Goal: Find specific page/section: Find specific page/section

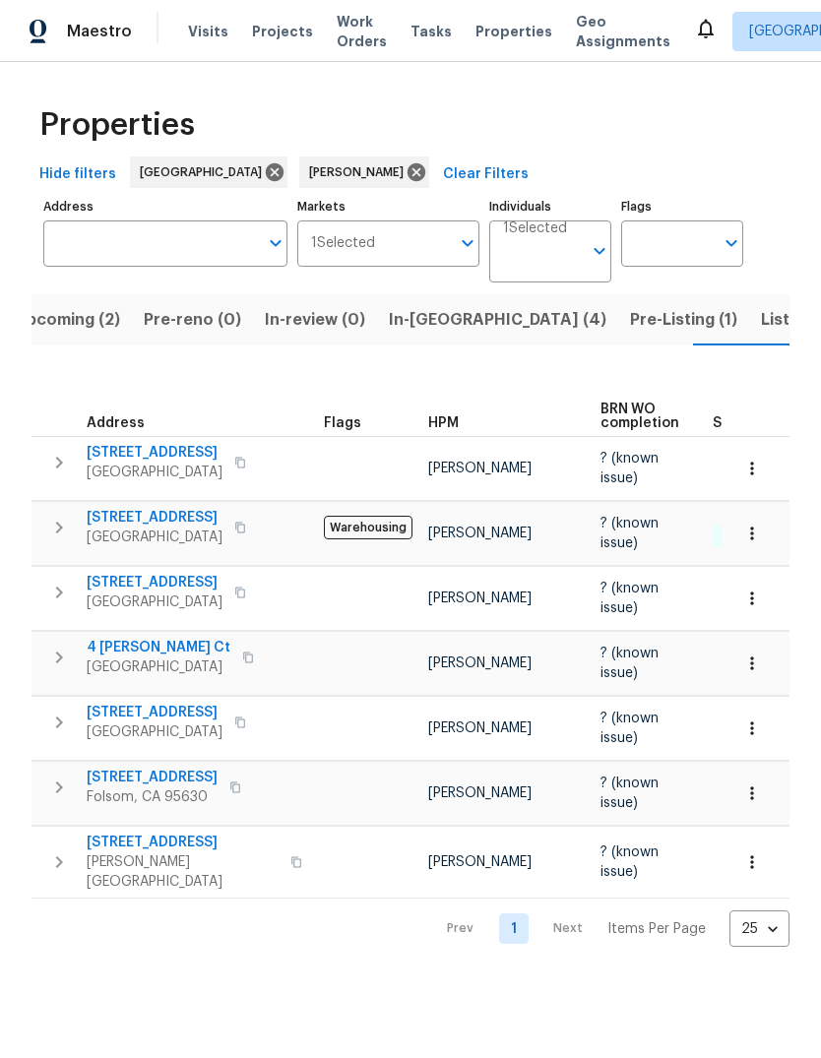
click at [48, 315] on span "Upcoming (2)" at bounding box center [67, 320] width 105 height 28
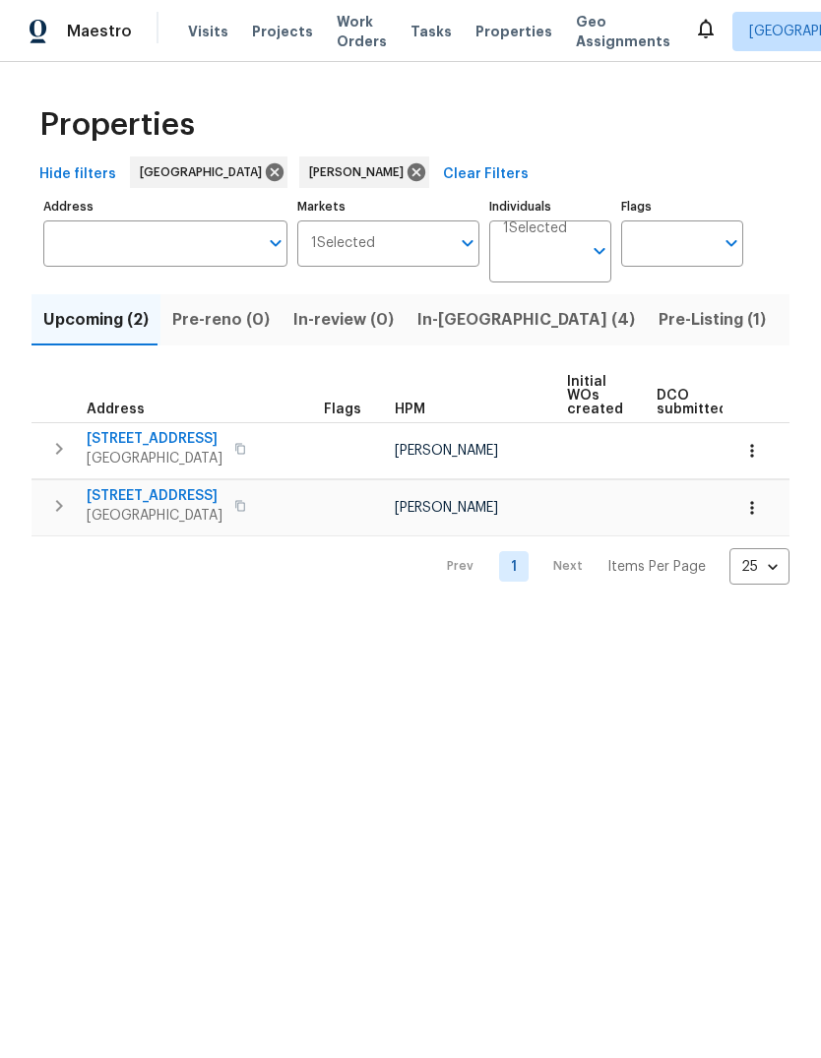
click at [206, 30] on span "Visits" at bounding box center [208, 32] width 40 height 20
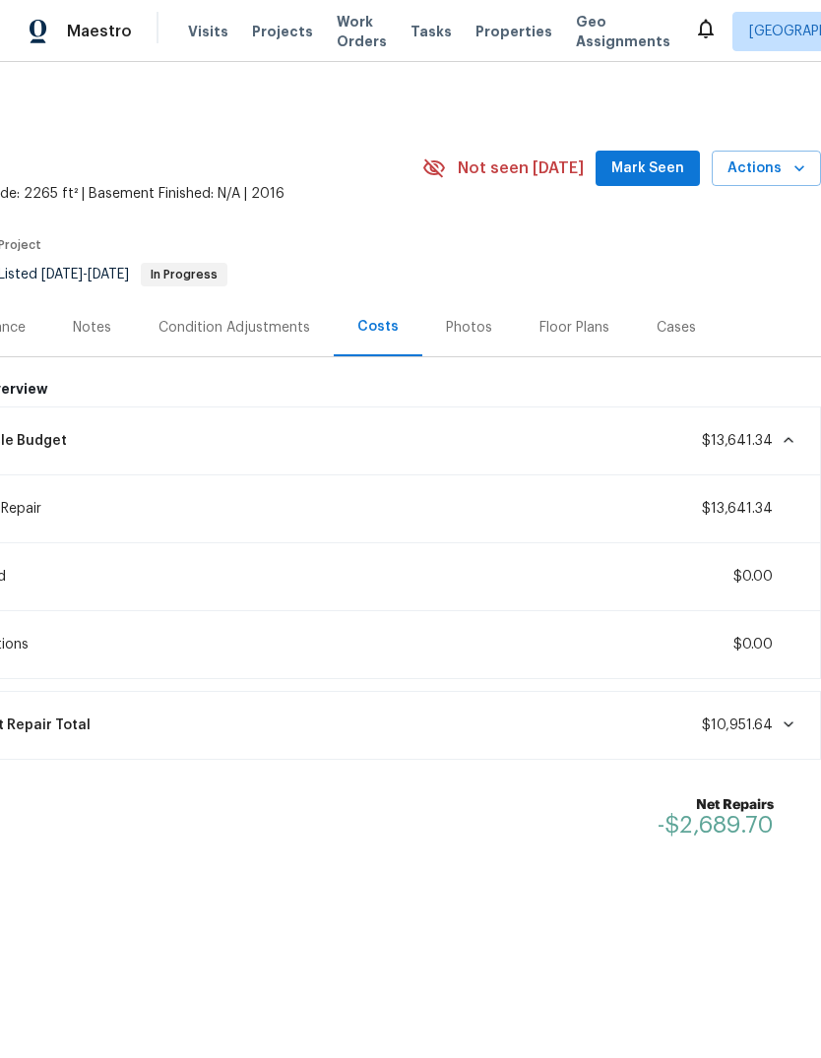
scroll to position [0, 291]
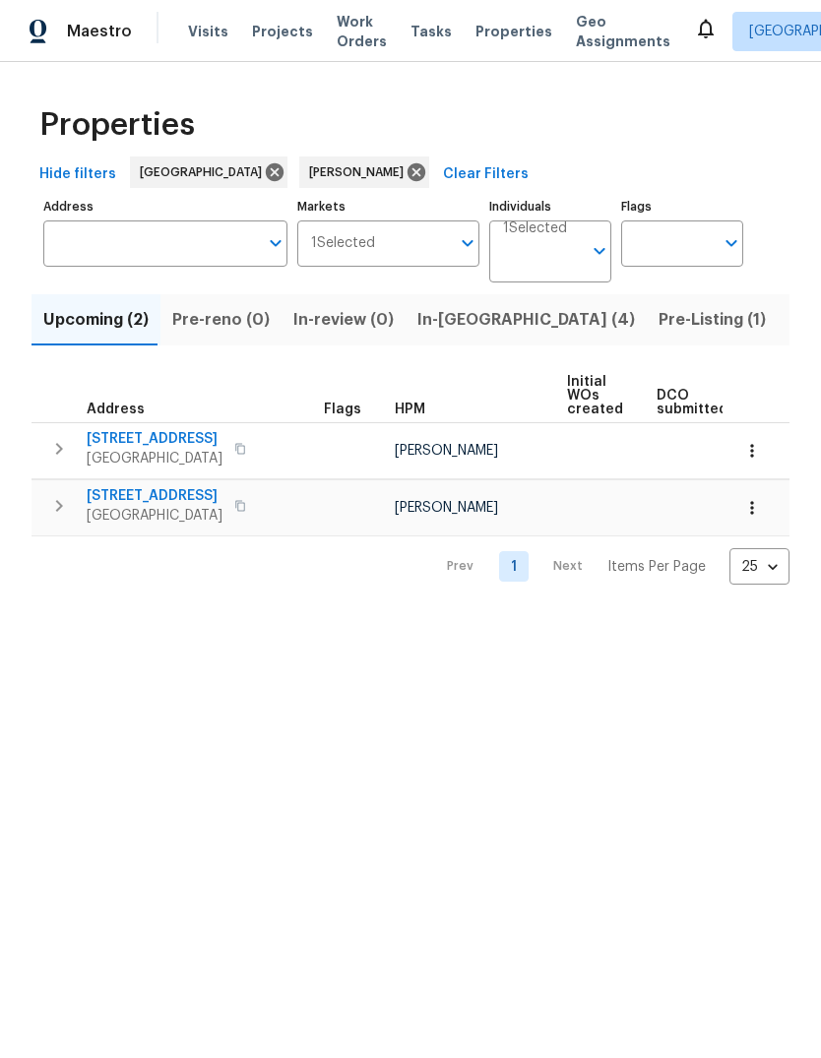
click at [789, 327] on span "Listed (11)" at bounding box center [828, 320] width 78 height 28
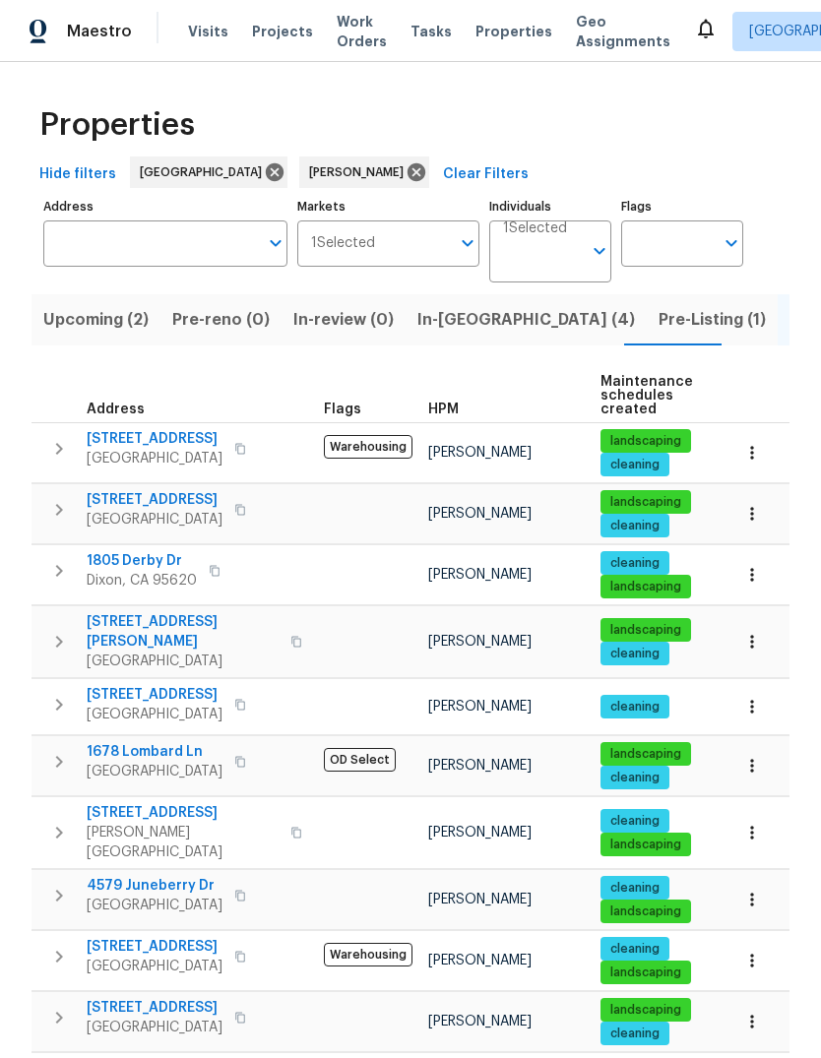
click at [658, 308] on span "Pre-Listing (1)" at bounding box center [711, 320] width 107 height 28
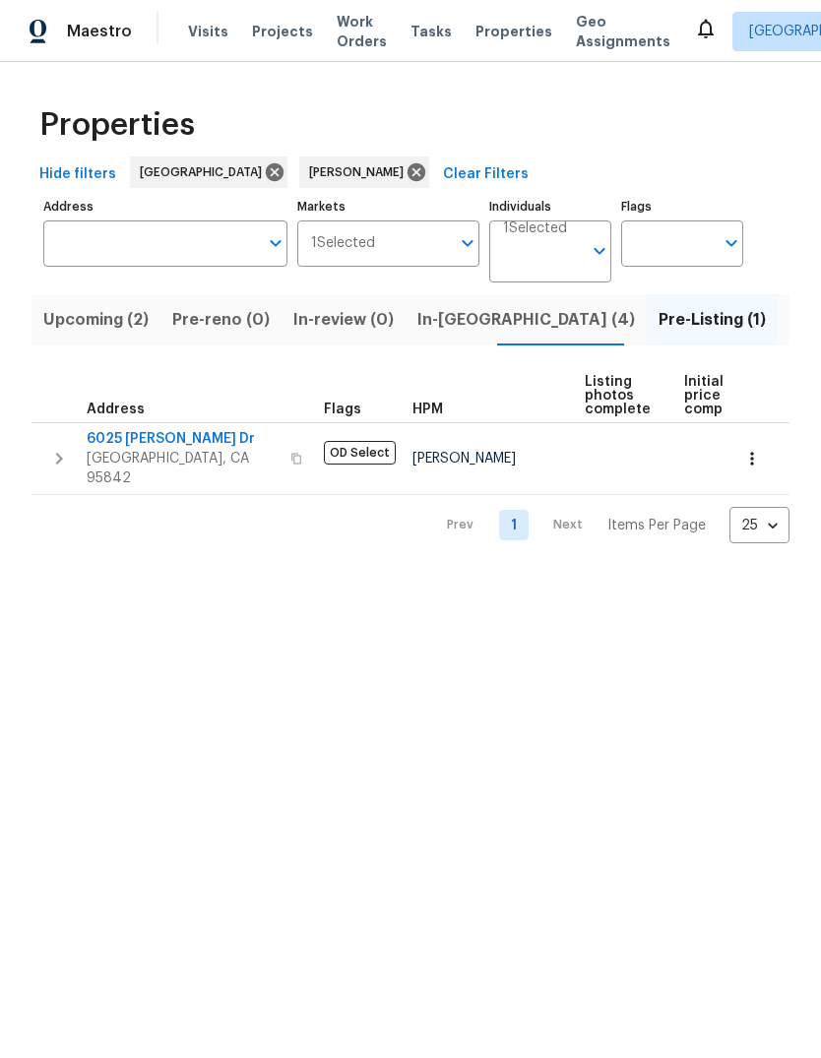
click at [123, 453] on span "Sacramento, CA 95842" at bounding box center [183, 468] width 192 height 39
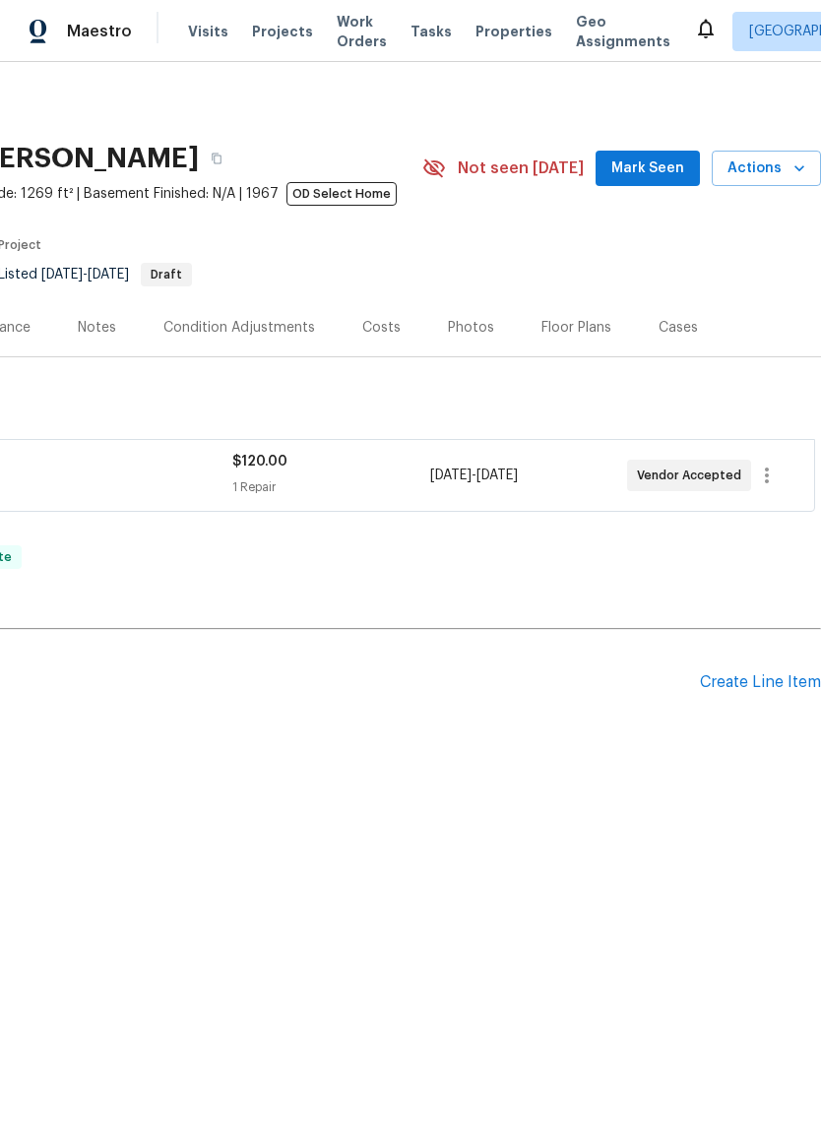
scroll to position [0, 291]
click at [456, 329] on div "Photos" at bounding box center [471, 328] width 46 height 20
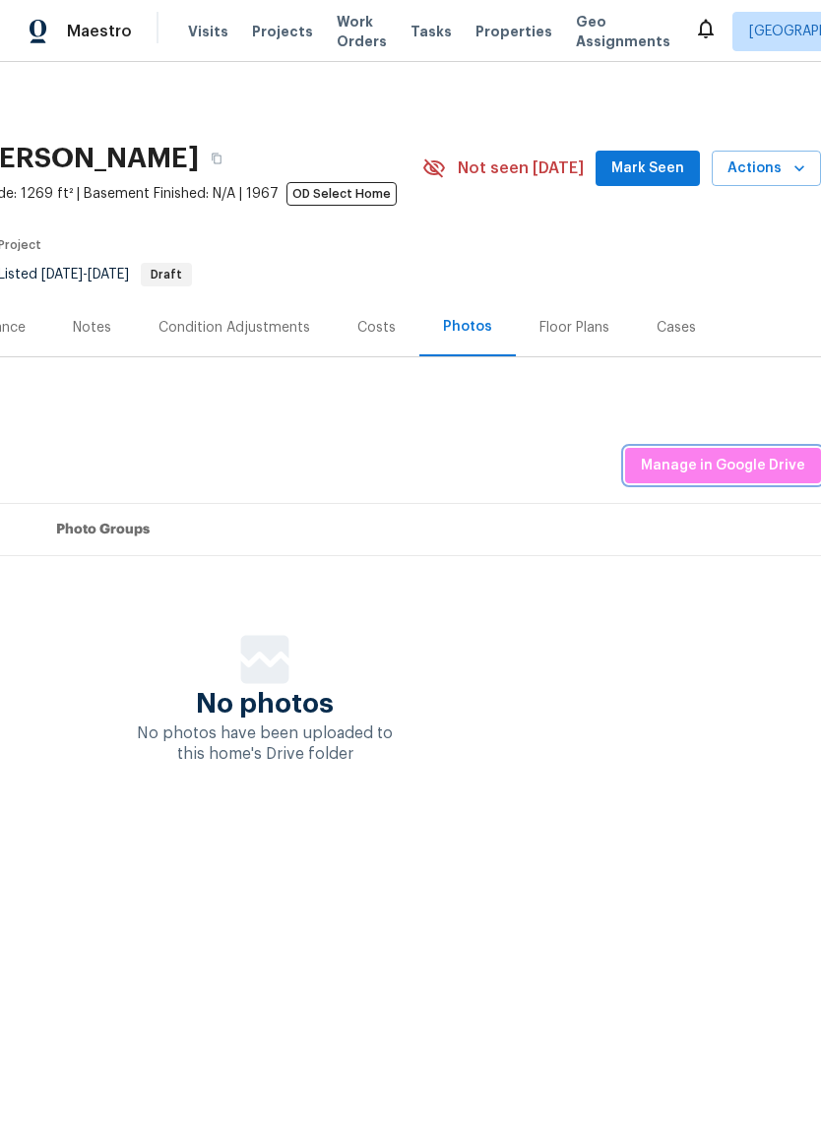
click at [739, 470] on span "Manage in Google Drive" at bounding box center [722, 466] width 164 height 25
